Goal: Information Seeking & Learning: Learn about a topic

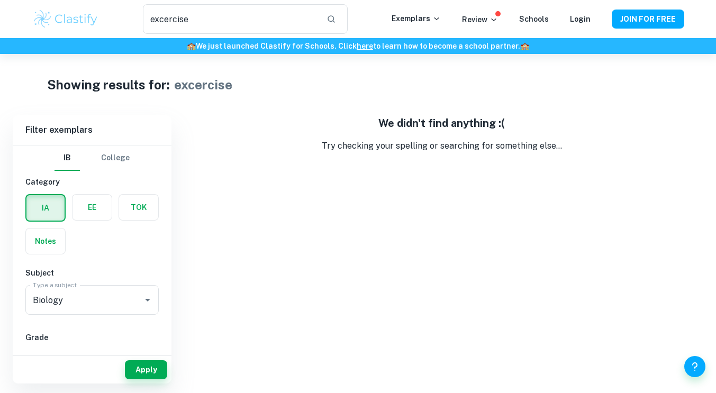
scroll to position [117, 0]
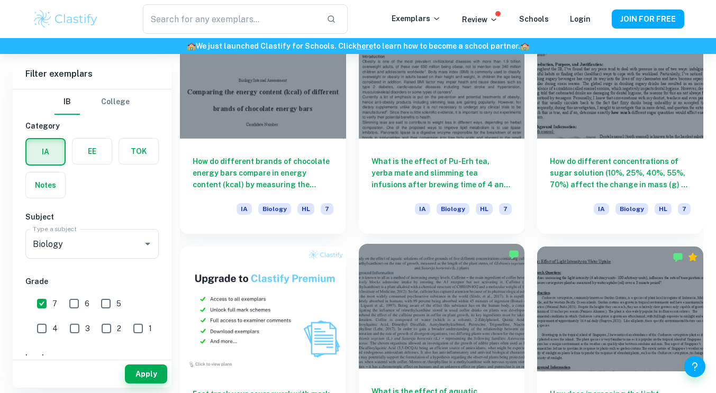
scroll to position [562, 0]
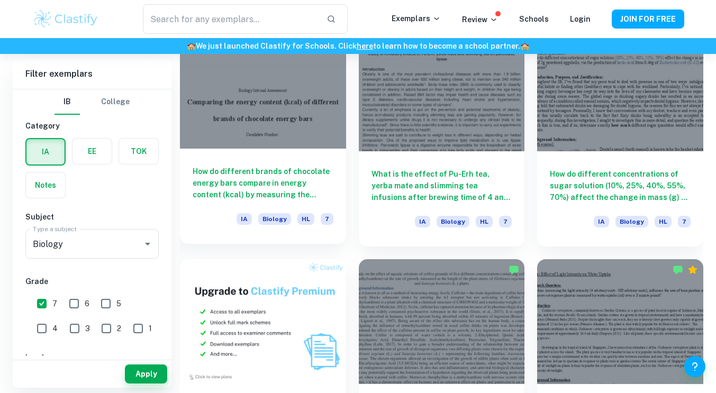
click at [271, 120] on div at bounding box center [263, 86] width 166 height 124
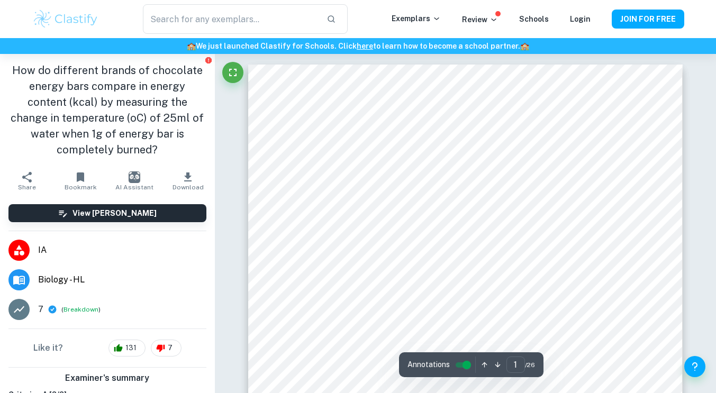
scroll to position [96, 0]
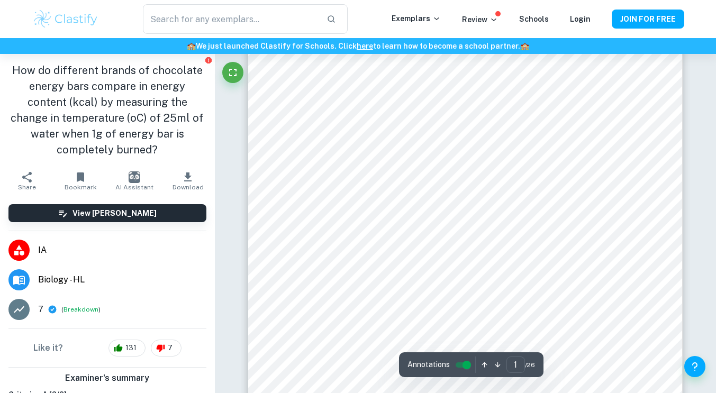
type input "2"
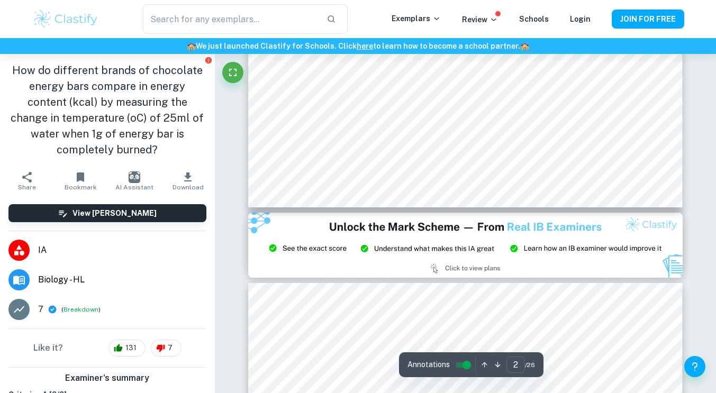
scroll to position [1177, 0]
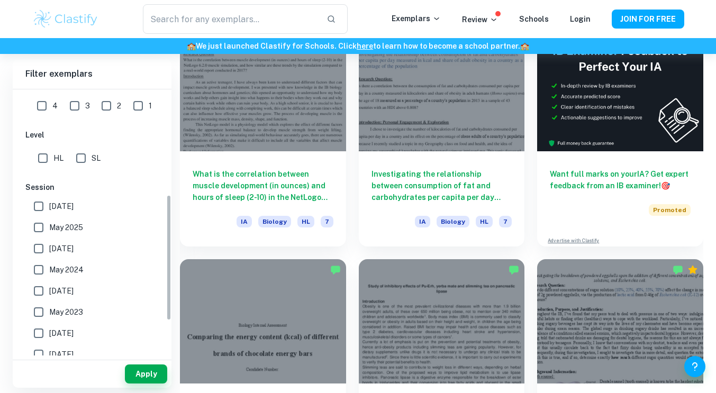
scroll to position [223, 0]
click at [47, 157] on input "HL" at bounding box center [42, 157] width 21 height 21
checkbox input "true"
click at [41, 220] on input "May 2025" at bounding box center [38, 226] width 21 height 21
checkbox input "true"
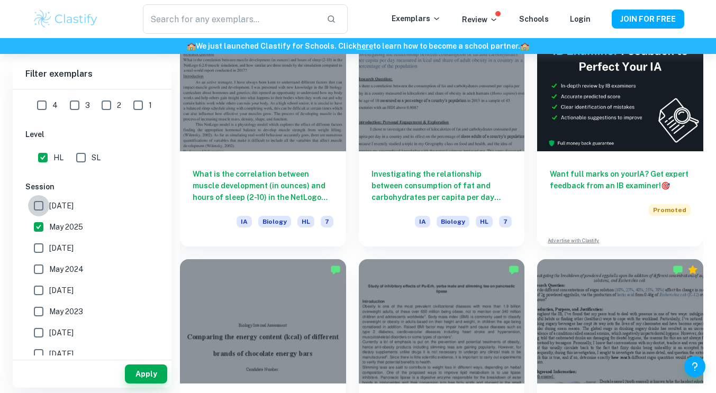
click at [39, 207] on input "May 2026" at bounding box center [38, 205] width 21 height 21
checkbox input "true"
click at [141, 367] on button "Apply" at bounding box center [146, 373] width 42 height 19
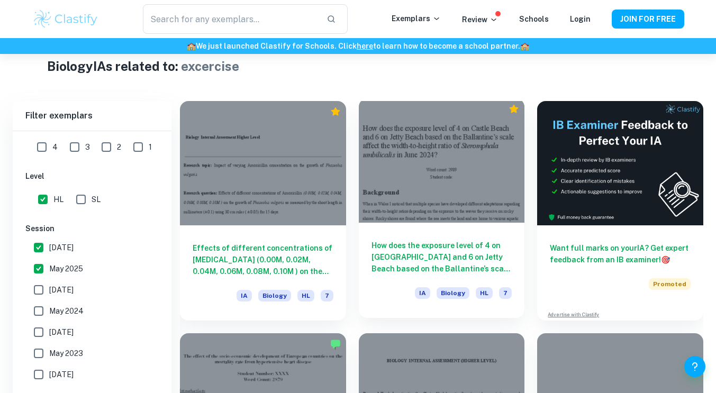
scroll to position [322, 0]
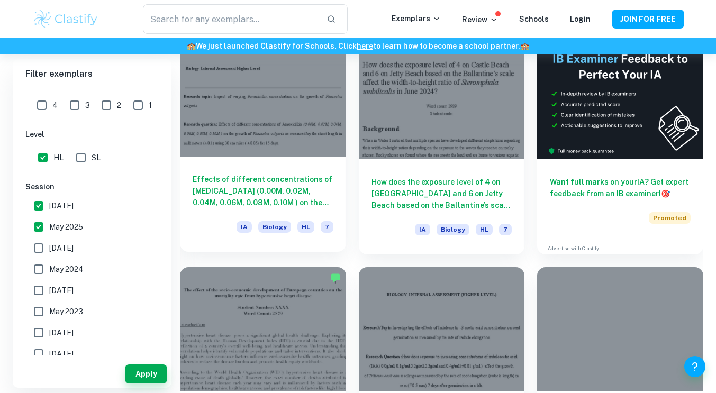
click at [307, 201] on h6 "Effects of different concentrations of Amoxicillin (0.00M, 0.02M, 0.04M, 0.06M,…" at bounding box center [263, 190] width 141 height 35
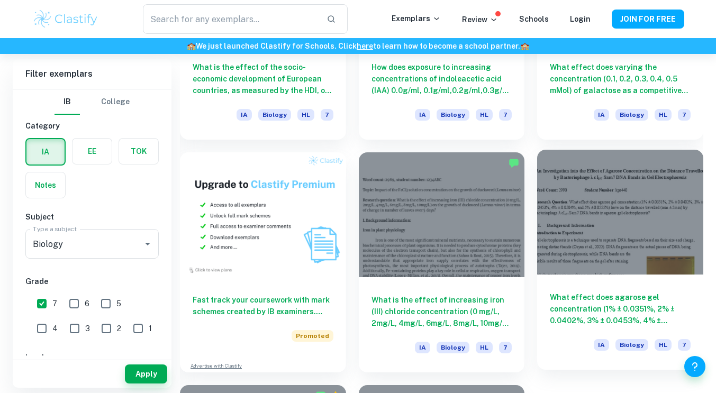
scroll to position [665, 0]
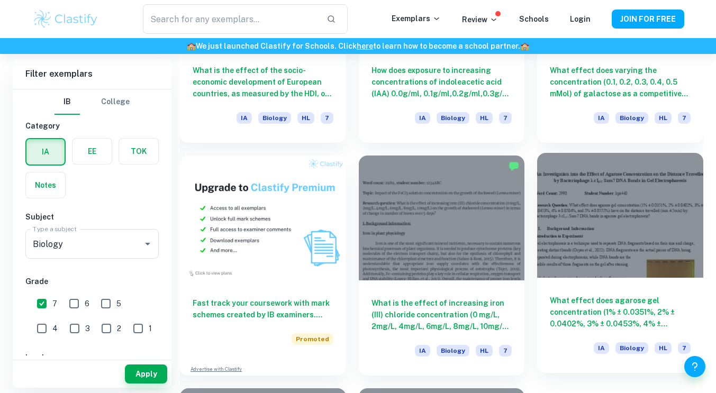
click at [583, 263] on div at bounding box center [620, 215] width 166 height 124
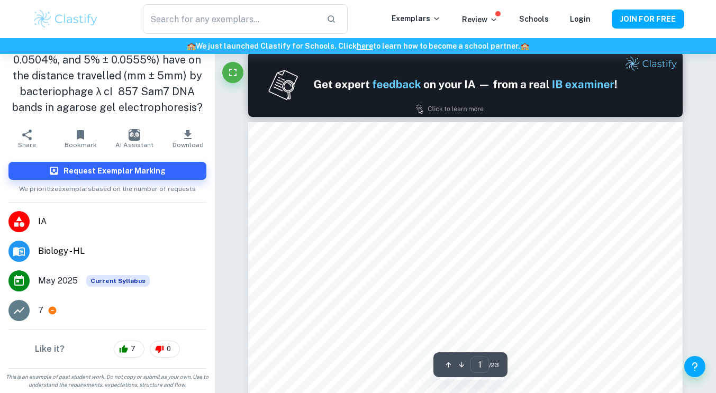
type input "2"
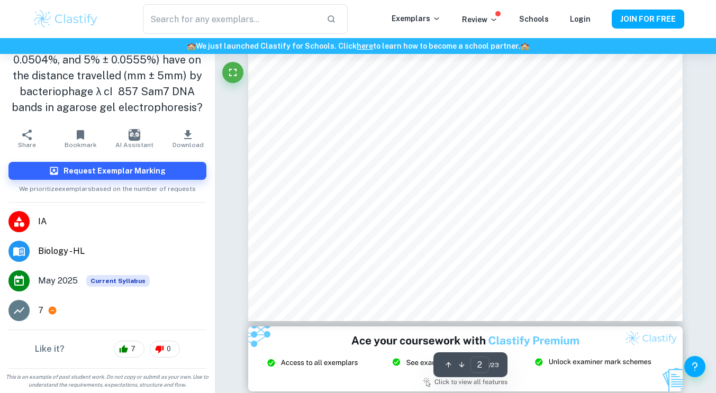
scroll to position [938, 0]
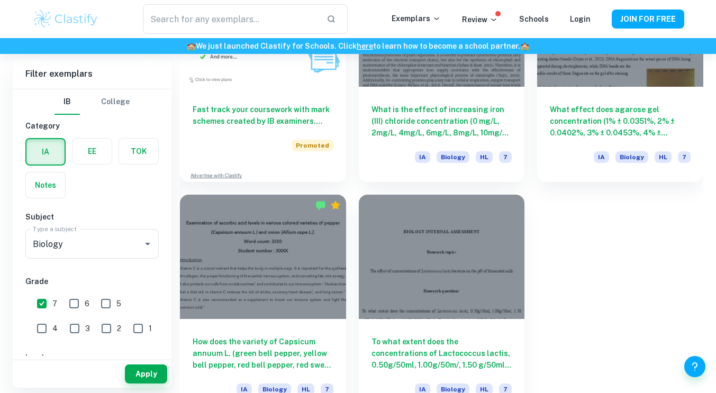
scroll to position [866, 0]
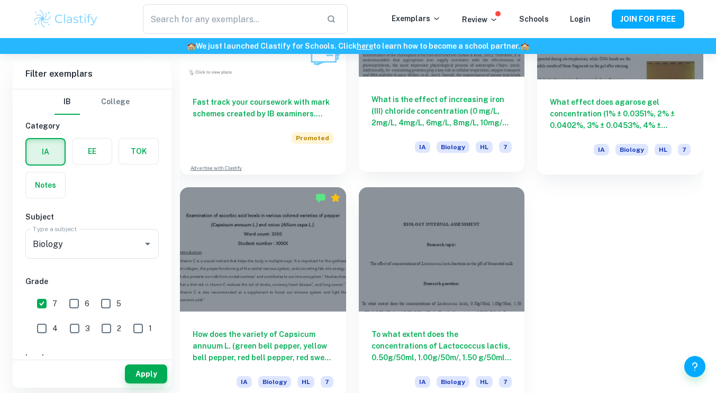
click at [465, 88] on div "What is the effect of increasing iron (III) chloride concentration (0 mg/L, 2mg…" at bounding box center [442, 124] width 166 height 95
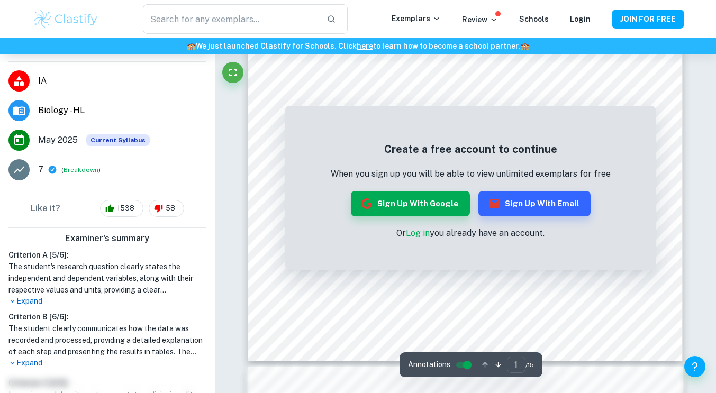
scroll to position [183, 0]
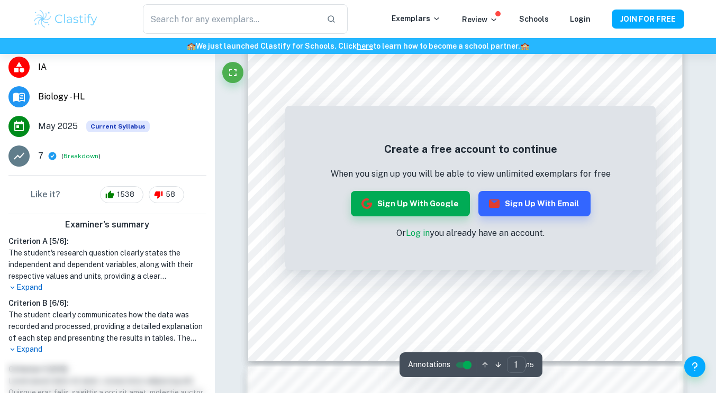
click at [420, 233] on link "Log in" at bounding box center [418, 233] width 24 height 10
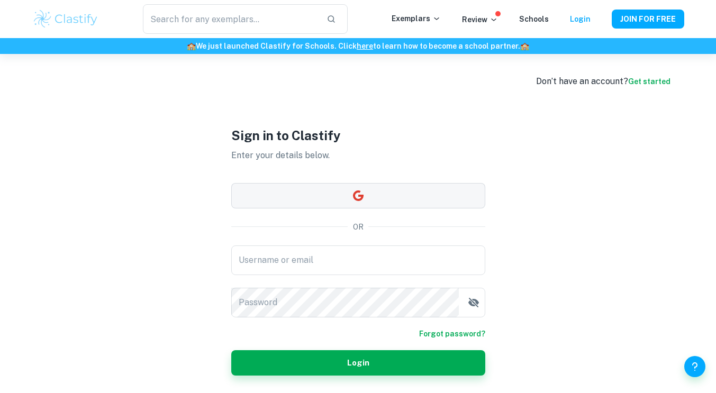
click at [419, 185] on button "button" at bounding box center [358, 195] width 254 height 25
click at [453, 189] on button "button" at bounding box center [358, 195] width 254 height 25
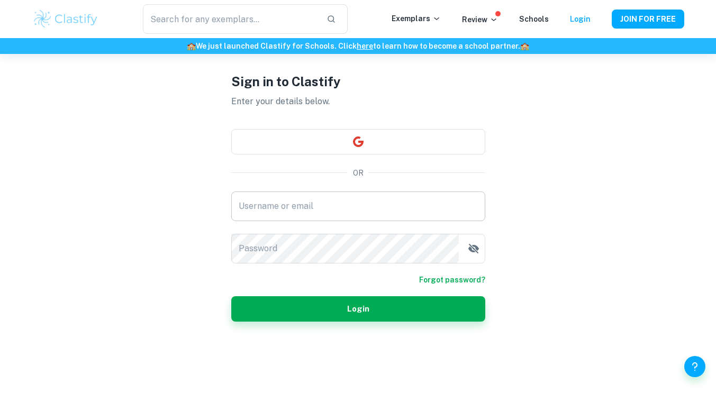
click at [362, 213] on input "Username or email" at bounding box center [358, 206] width 254 height 30
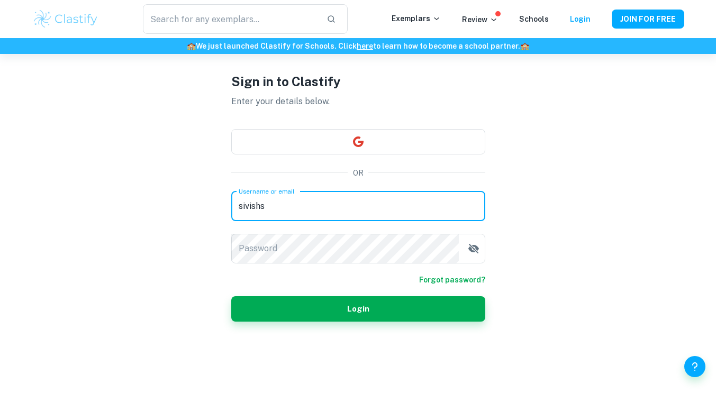
type input "[EMAIL_ADDRESS][DOMAIN_NAME]"
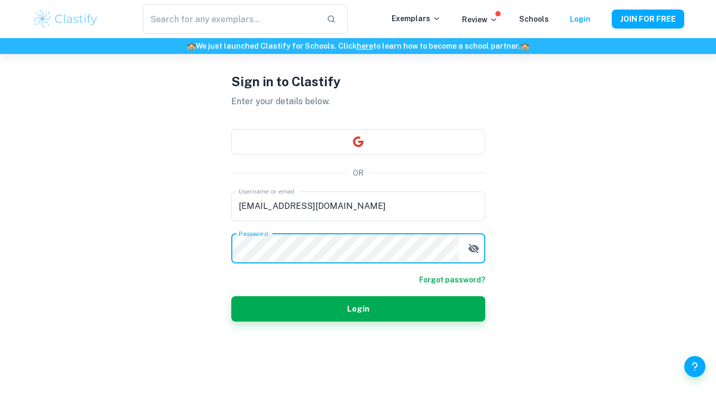
click at [231, 296] on button "Login" at bounding box center [358, 308] width 254 height 25
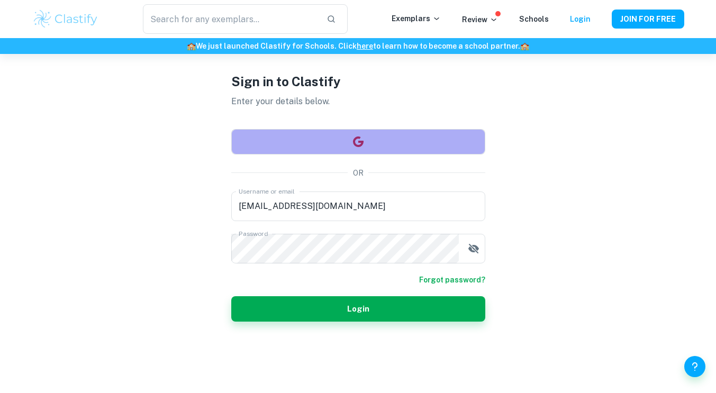
click at [327, 131] on button "button" at bounding box center [358, 141] width 254 height 25
